Goal: Information Seeking & Learning: Learn about a topic

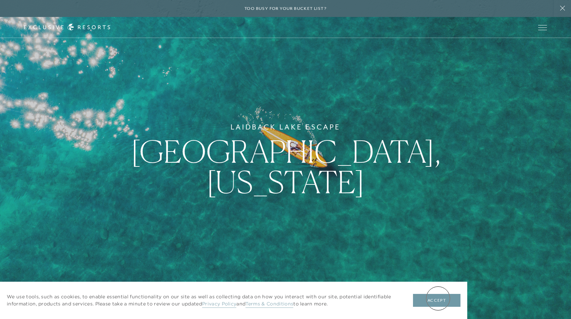
click at [438, 298] on button "Accept" at bounding box center [437, 300] width 48 height 13
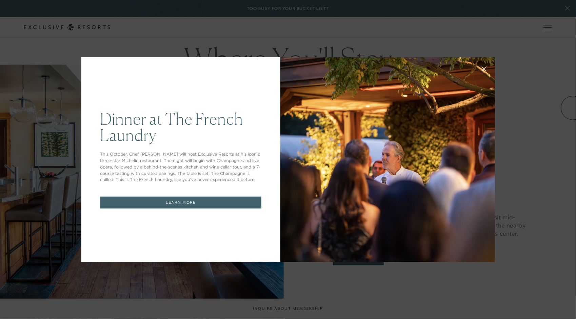
drag, startPoint x: 571, startPoint y: 24, endPoint x: 574, endPoint y: 107, distance: 82.8
click at [57, 254] on div "Dinner at The French Laundry This October, Chef Thomas Keller will host Exclusi…" at bounding box center [288, 159] width 576 height 319
drag, startPoint x: 103, startPoint y: 278, endPoint x: 104, endPoint y: 275, distance: 3.5
click at [103, 278] on div "Dinner at The French Laundry This October, Chef Thomas Keller will host Exclusi…" at bounding box center [288, 159] width 576 height 319
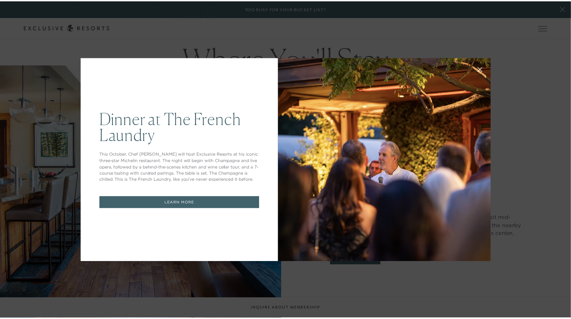
click at [176, 203] on link "LEARN MORE" at bounding box center [180, 204] width 161 height 12
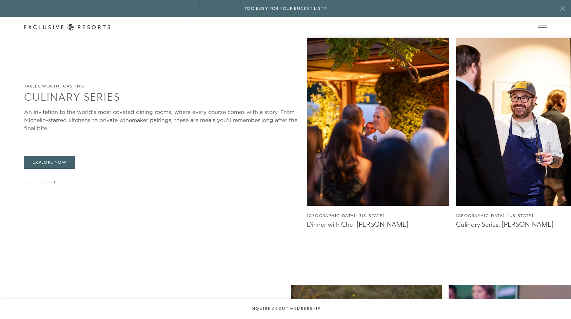
scroll to position [1190, 0]
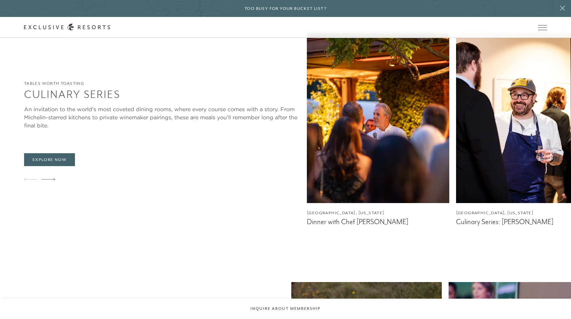
click at [307, 118] on img at bounding box center [378, 119] width 143 height 170
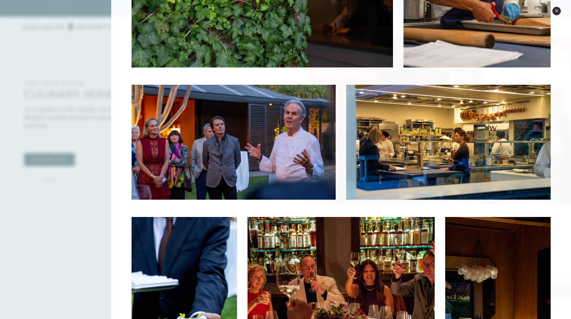
scroll to position [0, 0]
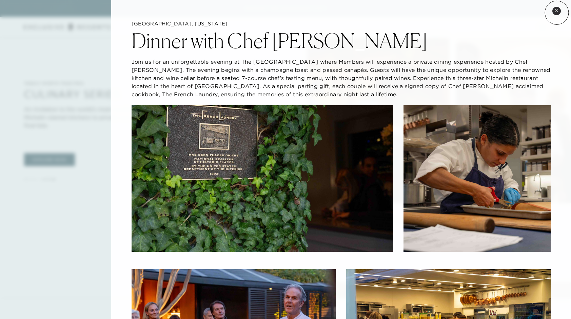
click at [557, 13] on button "Close quickview" at bounding box center [557, 11] width 8 height 8
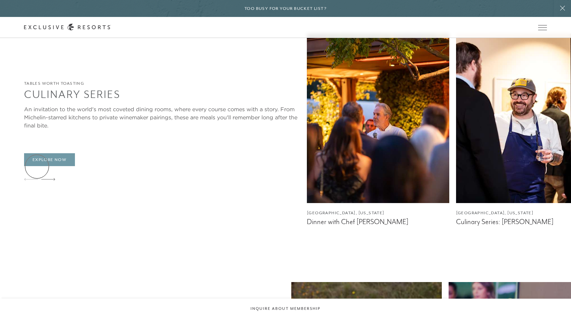
click at [37, 166] on link "Explore Now" at bounding box center [49, 159] width 51 height 13
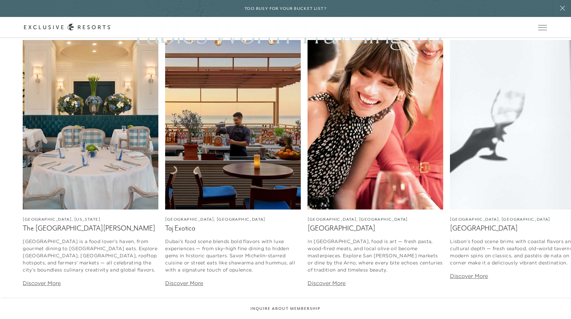
scroll to position [930, 0]
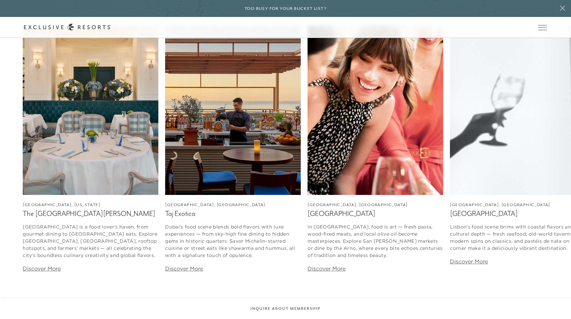
click at [186, 265] on link "Discover More" at bounding box center [184, 268] width 38 height 7
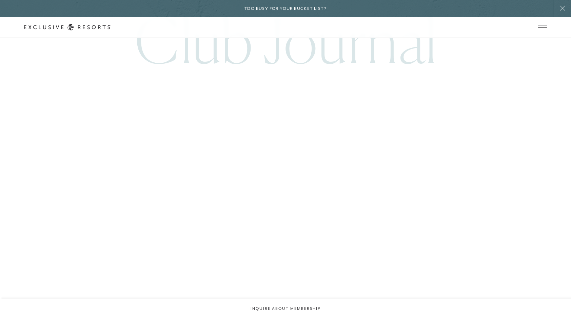
scroll to position [1810, 0]
